Goal: Information Seeking & Learning: Learn about a topic

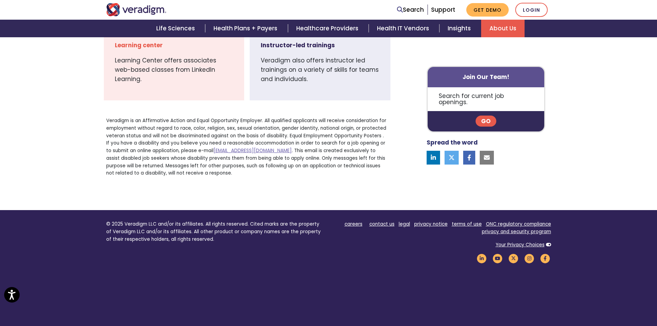
scroll to position [608, 0]
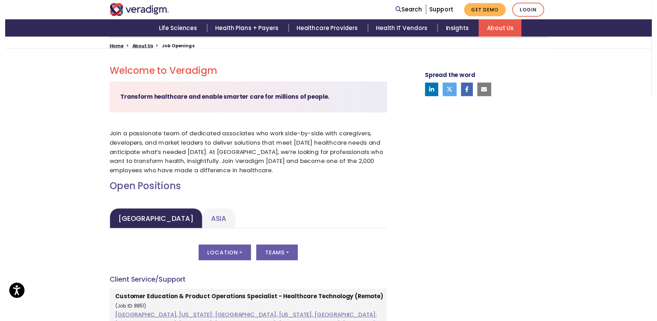
scroll to position [276, 0]
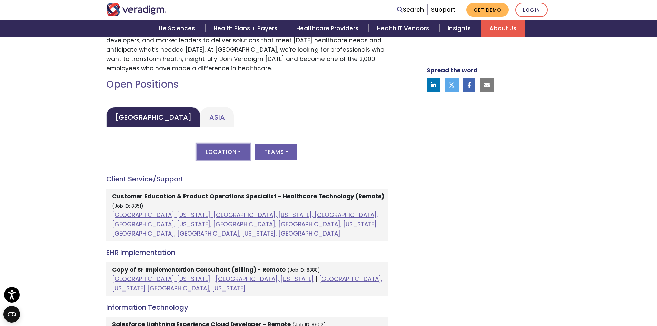
click at [233, 151] on button "Location" at bounding box center [222, 152] width 53 height 16
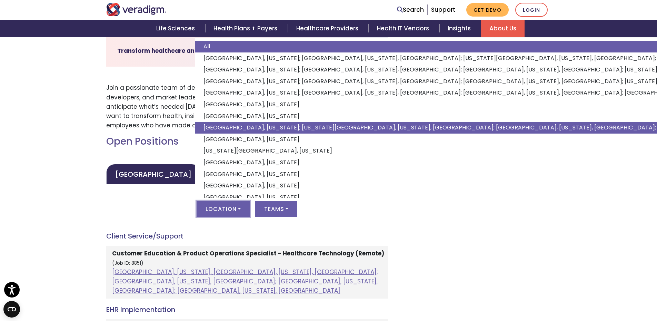
scroll to position [207, 0]
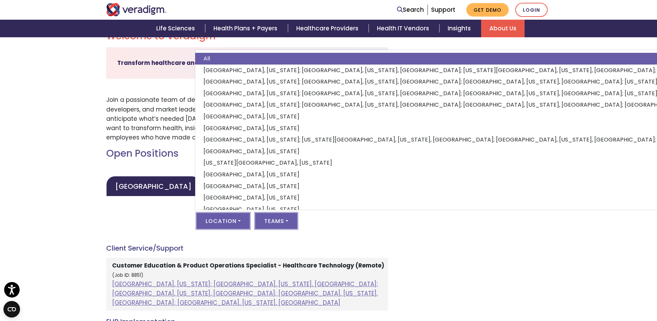
click at [279, 221] on button "Teams" at bounding box center [276, 221] width 42 height 16
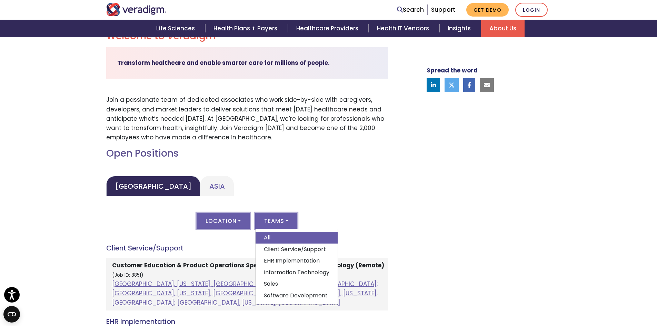
click at [240, 217] on button "Location" at bounding box center [222, 221] width 53 height 16
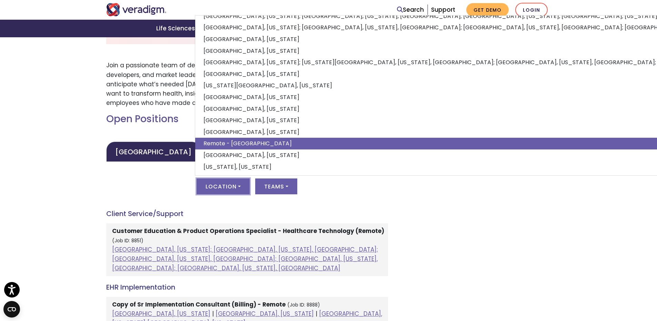
scroll to position [276, 0]
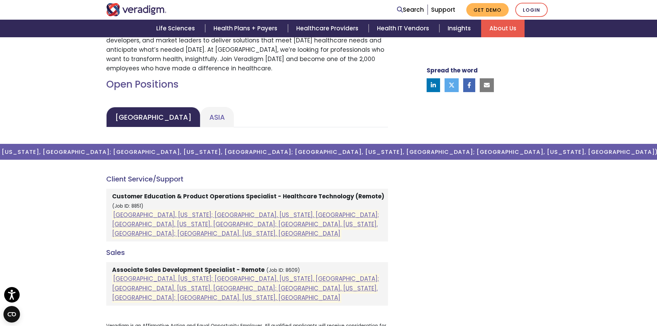
click at [300, 179] on h4 "Client Service/Support" at bounding box center [247, 179] width 282 height 8
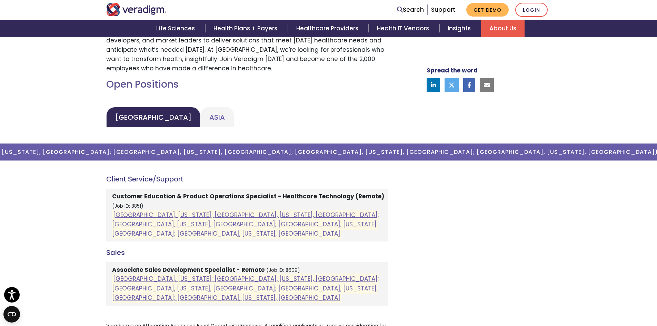
click at [312, 153] on button "Location ( Atlanta, Georgia; Orlando, Florida, United States; Phoenix, Arizona,…" at bounding box center [223, 152] width 896 height 16
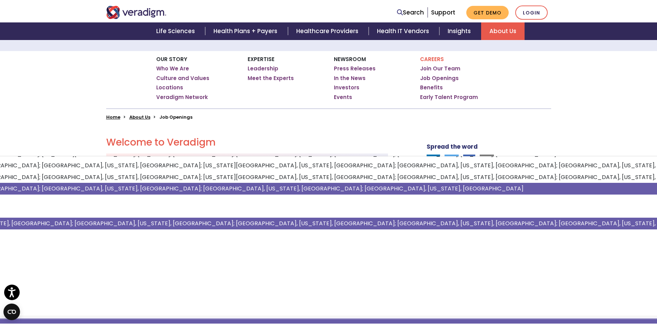
scroll to position [45, 0]
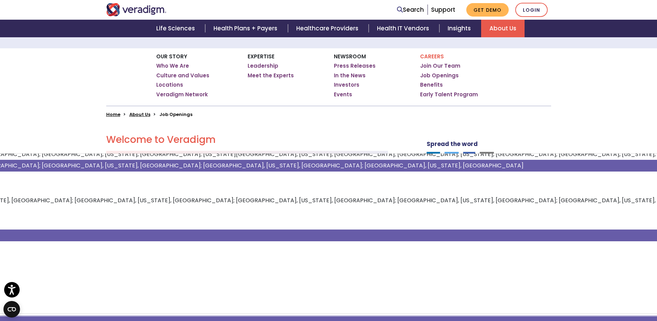
click at [451, 231] on link "[GEOGRAPHIC_DATA], [US_STATE]" at bounding box center [411, 235] width 1274 height 12
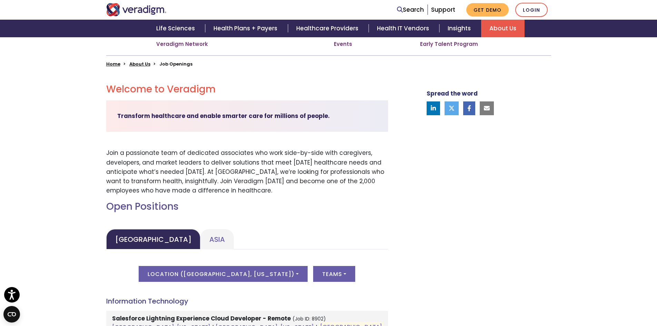
scroll to position [276, 0]
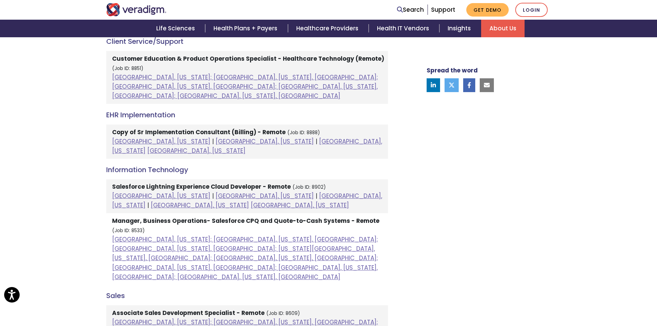
scroll to position [310, 0]
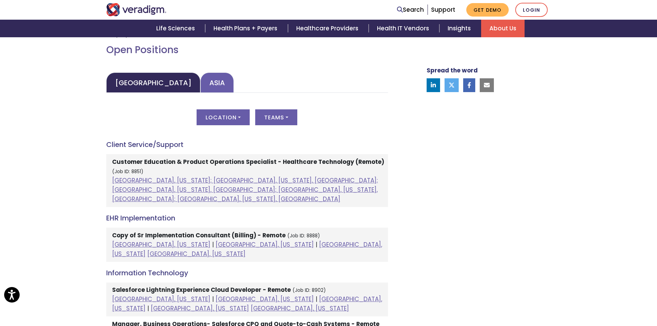
click at [200, 81] on link "Asia" at bounding box center [216, 82] width 33 height 20
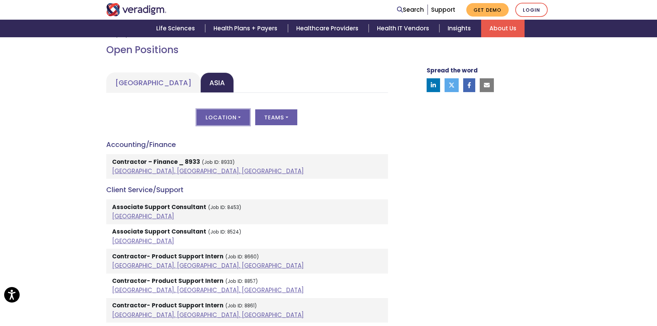
click at [225, 117] on button "Location" at bounding box center [222, 117] width 53 height 16
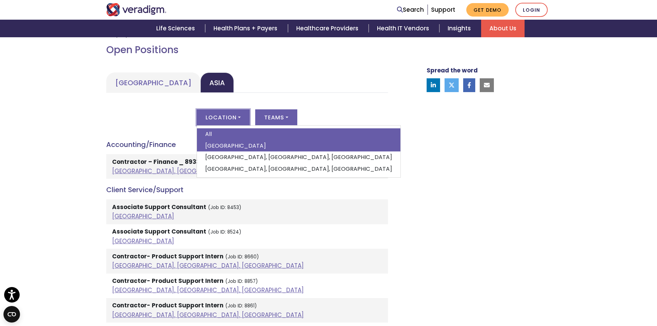
click at [220, 143] on link "[GEOGRAPHIC_DATA]" at bounding box center [298, 146] width 203 height 12
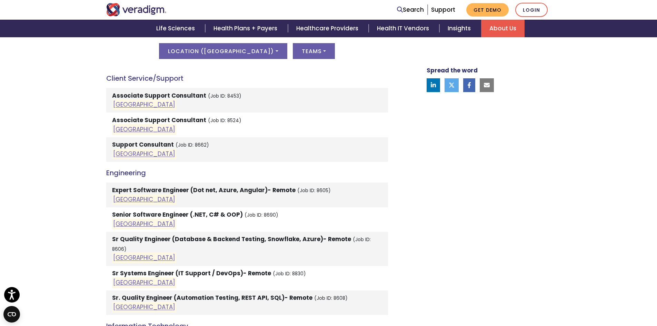
scroll to position [379, 0]
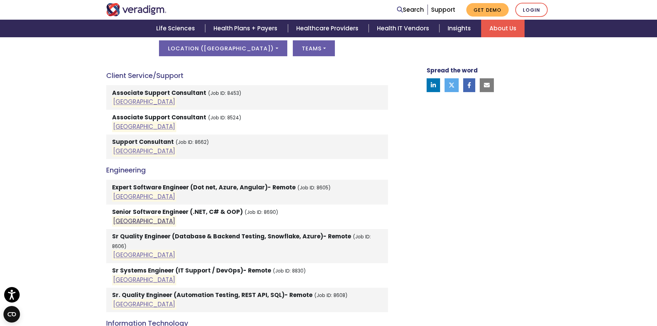
click at [125, 220] on link "[GEOGRAPHIC_DATA]" at bounding box center [144, 221] width 62 height 8
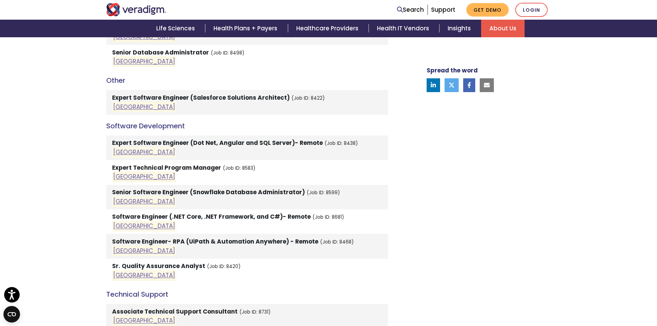
scroll to position [724, 0]
